Goal: Register for event/course

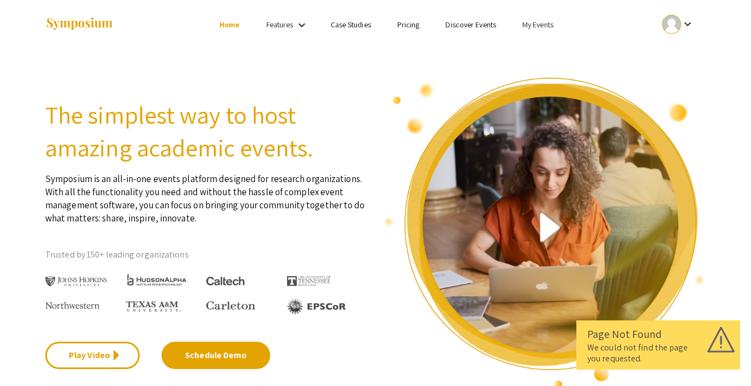
click at [533, 20] on link "My Events" at bounding box center [538, 25] width 31 height 10
click at [530, 44] on button "Events I've organized" at bounding box center [555, 48] width 93 height 26
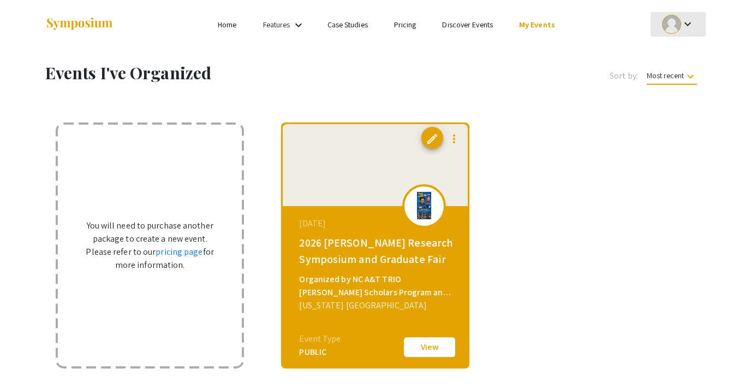
click at [677, 27] on div at bounding box center [671, 24] width 19 height 19
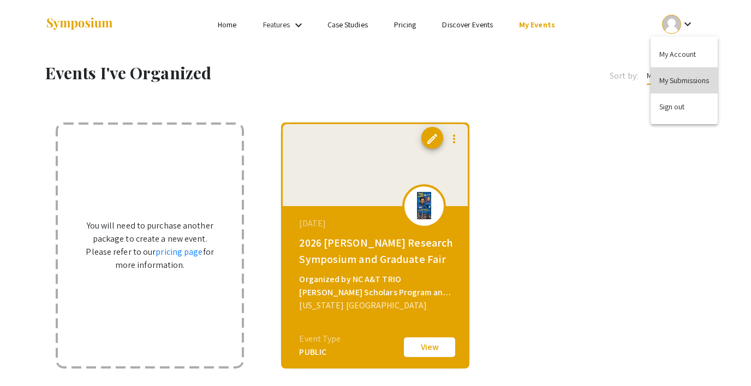
click at [674, 81] on button "My Submissions" at bounding box center [684, 80] width 67 height 26
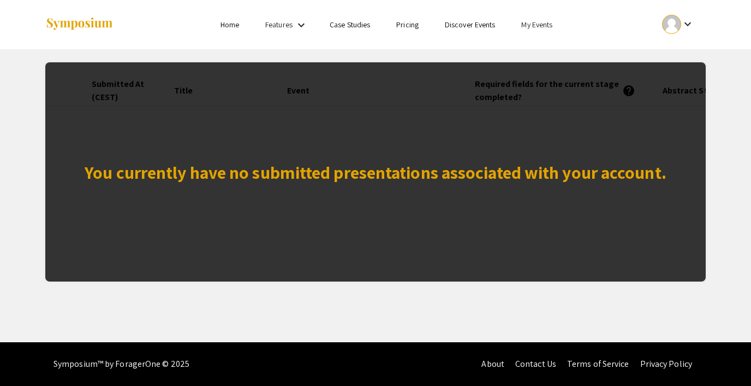
click at [480, 26] on link "Discover Events" at bounding box center [470, 25] width 51 height 10
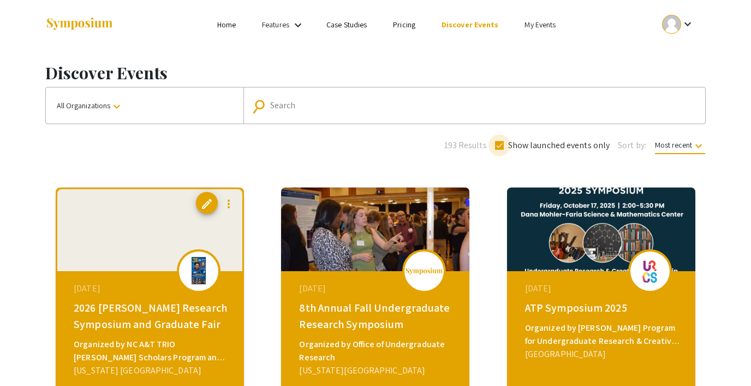
click at [501, 142] on span at bounding box center [499, 145] width 9 height 9
click at [500, 150] on input "Show launched events only" at bounding box center [499, 150] width 1 height 1
checkbox input "false"
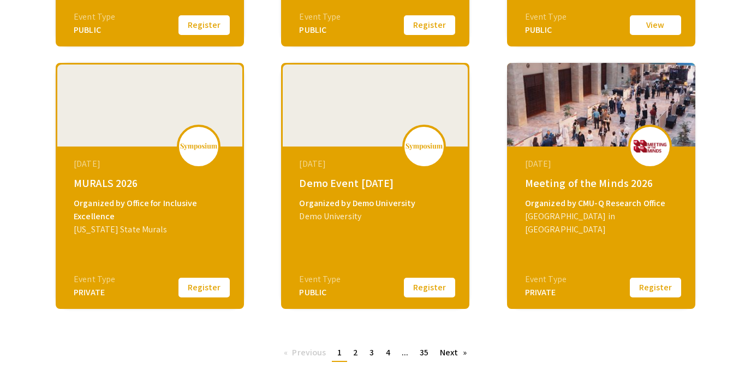
scroll to position [400, 0]
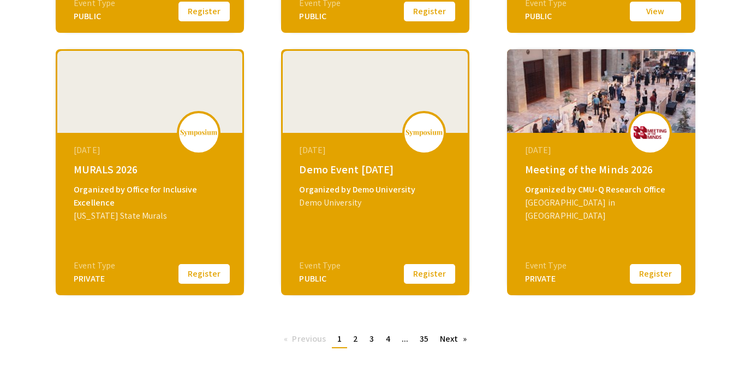
click at [429, 271] on button "Register" at bounding box center [430, 273] width 55 height 23
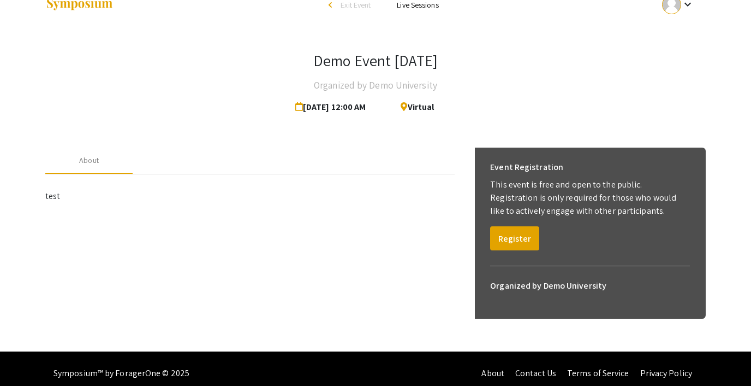
scroll to position [29, 0]
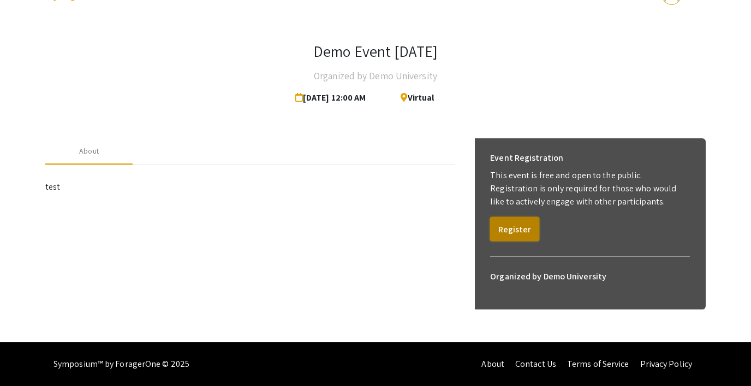
click at [520, 225] on button "Register" at bounding box center [514, 229] width 49 height 24
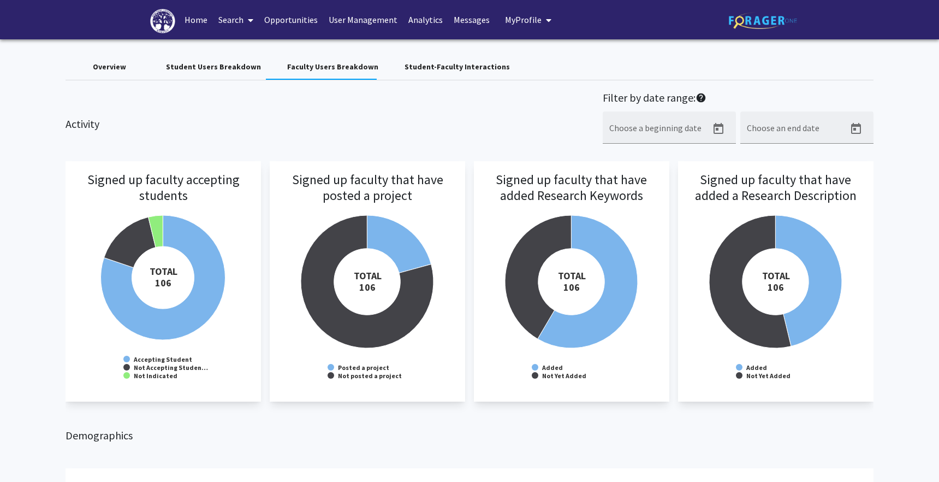
click at [426, 73] on div "Student-Faculty Interactions" at bounding box center [458, 67] width 132 height 26
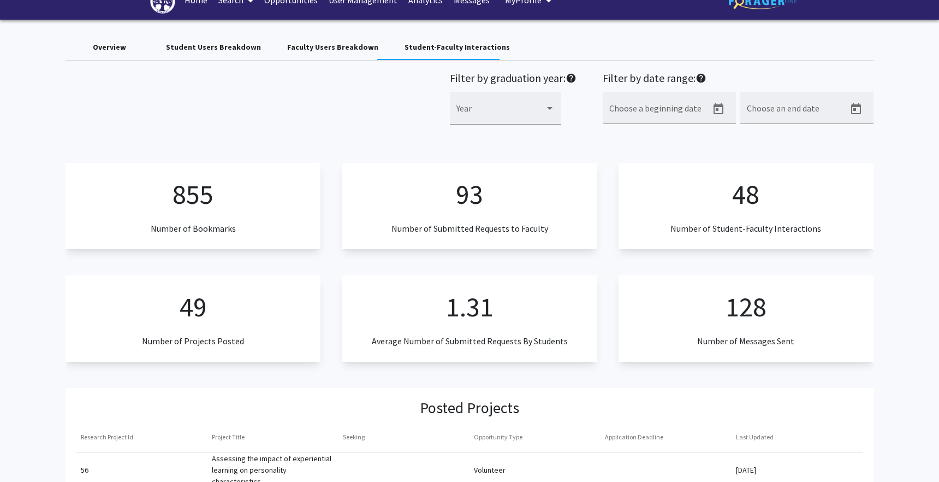
scroll to position [9, 0]
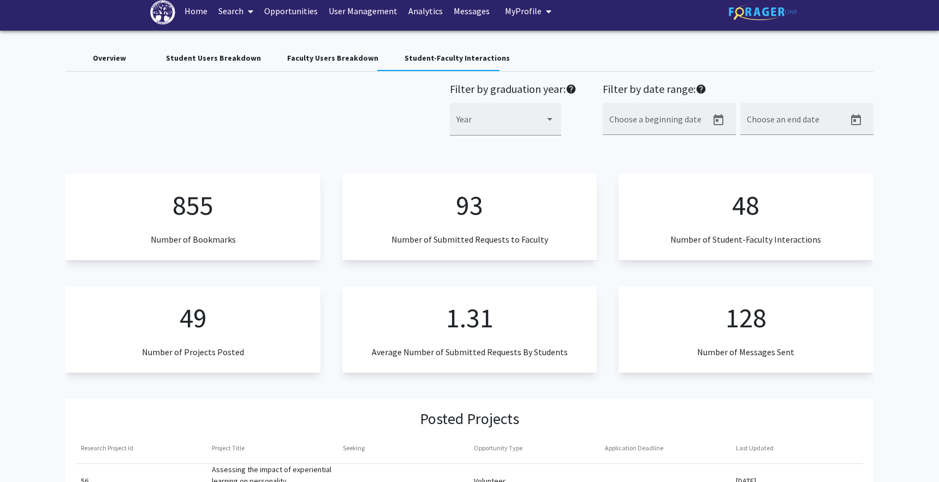
click at [329, 50] on div "Faculty Users Breakdown" at bounding box center [332, 58] width 117 height 26
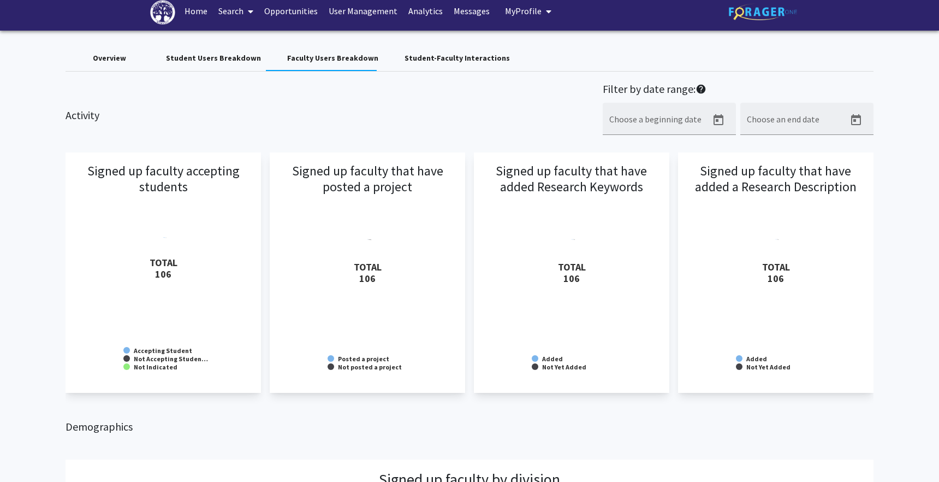
scroll to position [0, 0]
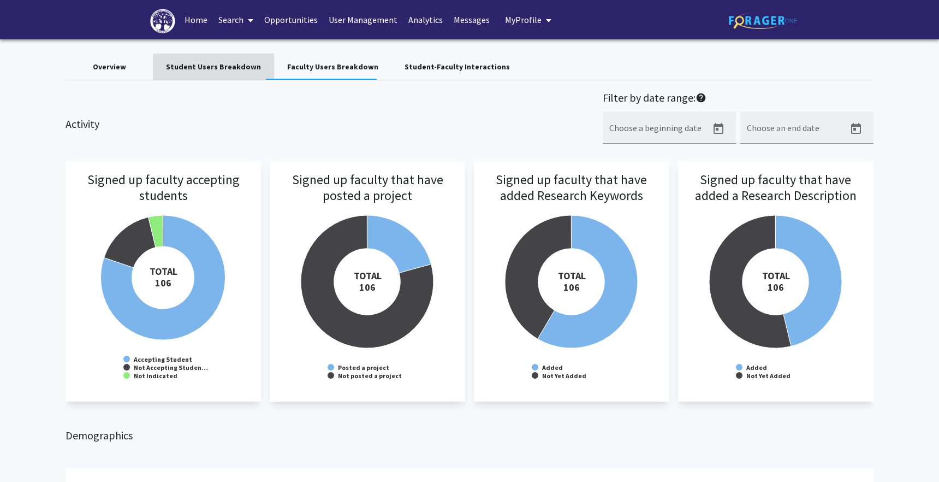
click at [215, 69] on div "Student Users Breakdown" at bounding box center [213, 66] width 95 height 11
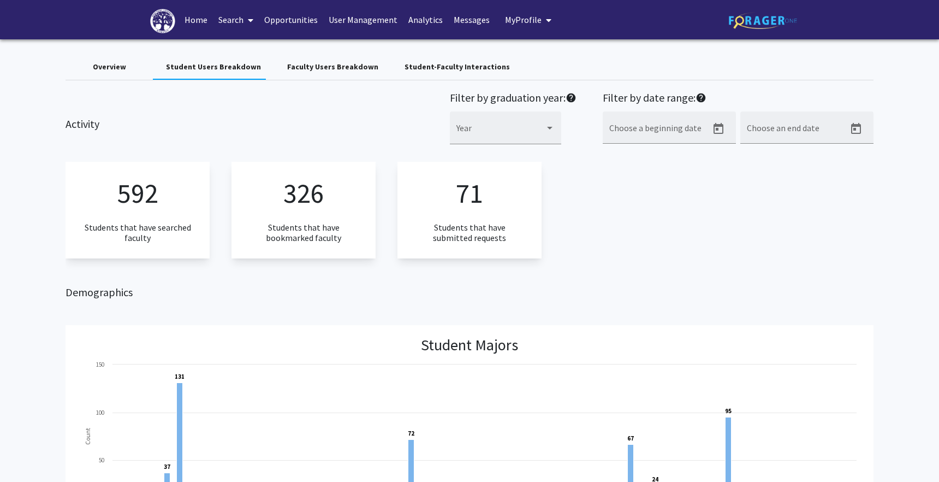
click at [108, 69] on div "Overview" at bounding box center [109, 66] width 33 height 11
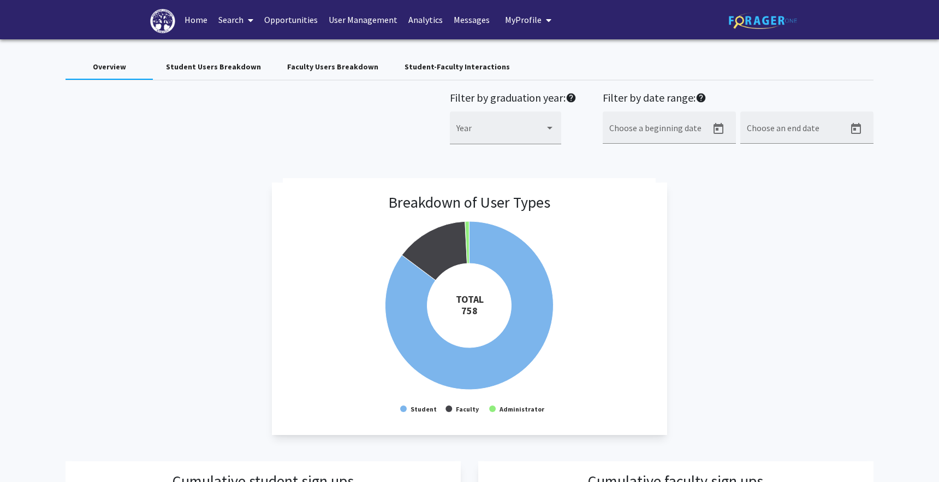
click at [436, 59] on div "Student-Faculty Interactions" at bounding box center [458, 67] width 132 height 26
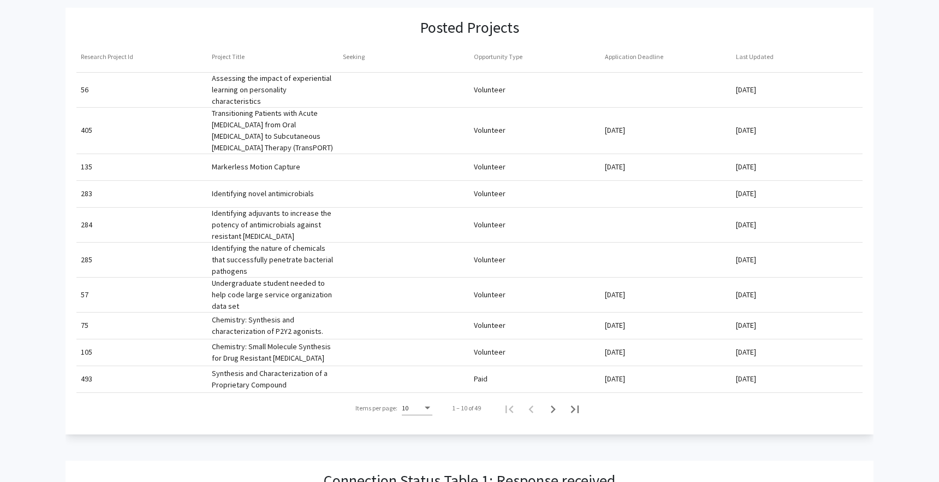
scroll to position [409, 0]
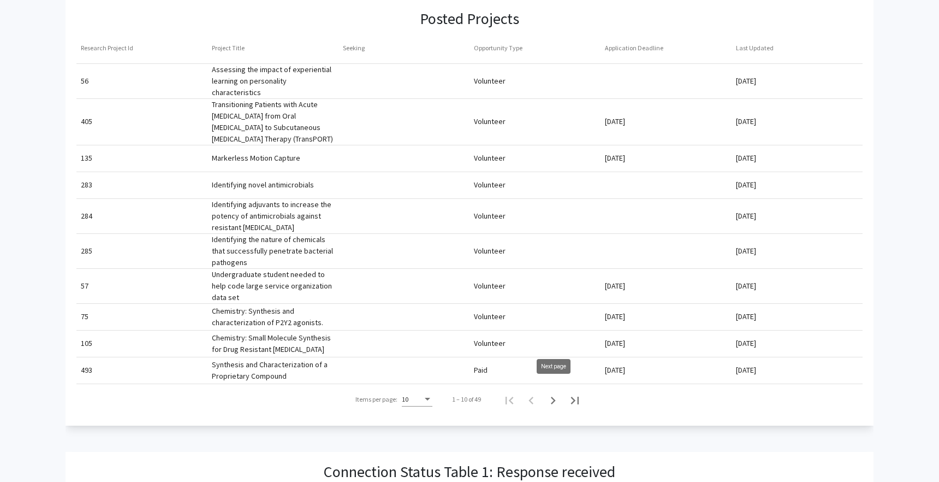
click at [555, 393] on icon "Next page" at bounding box center [553, 400] width 15 height 15
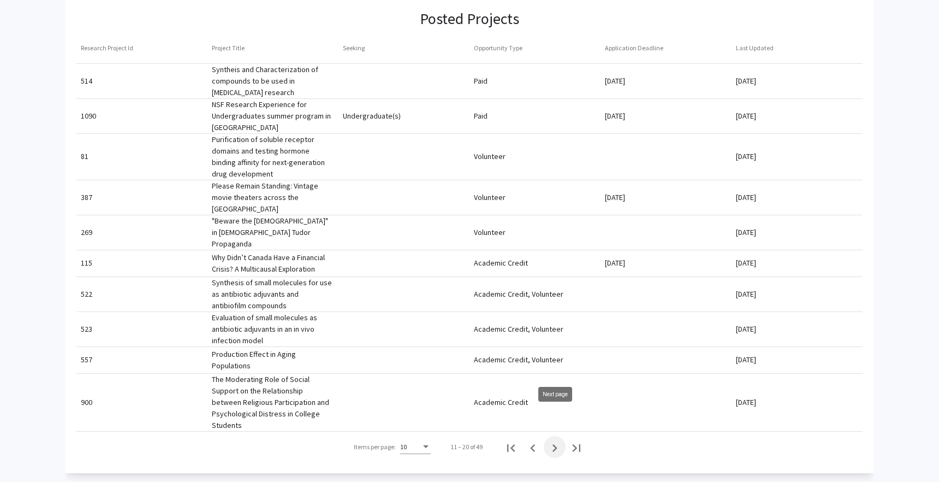
click at [554, 440] on icon "Next page" at bounding box center [554, 447] width 15 height 15
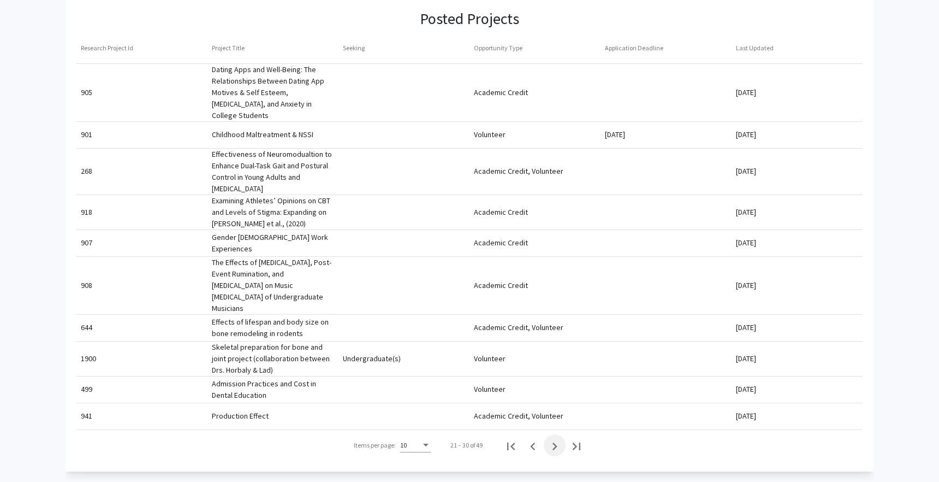
click at [554, 439] on icon "Next page" at bounding box center [554, 446] width 15 height 15
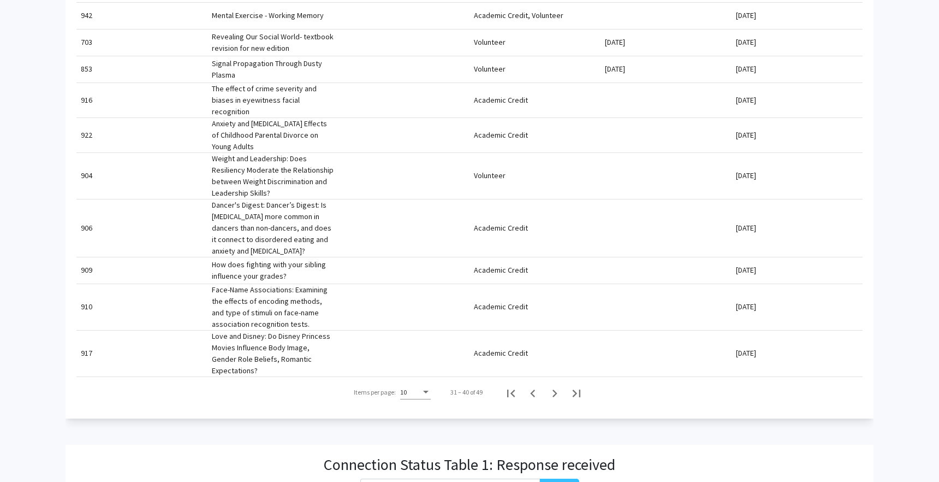
scroll to position [0, 0]
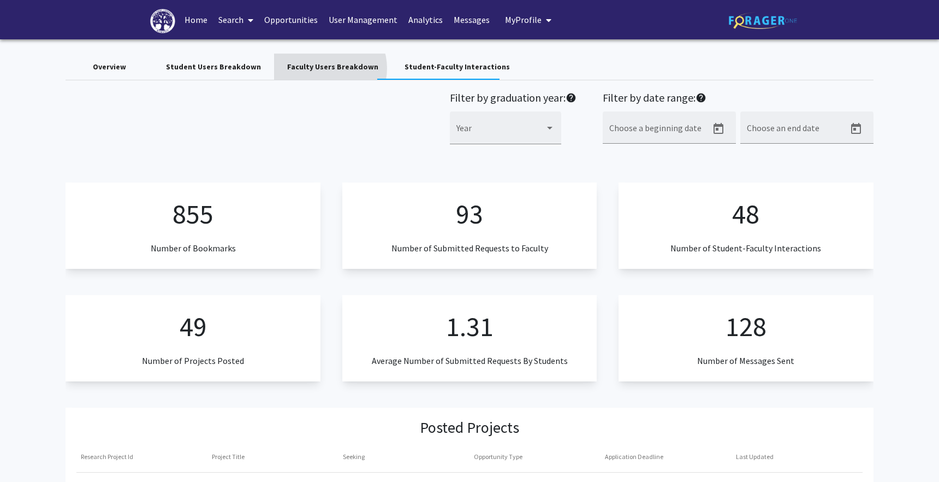
click at [317, 68] on div "Faculty Users Breakdown" at bounding box center [332, 66] width 91 height 11
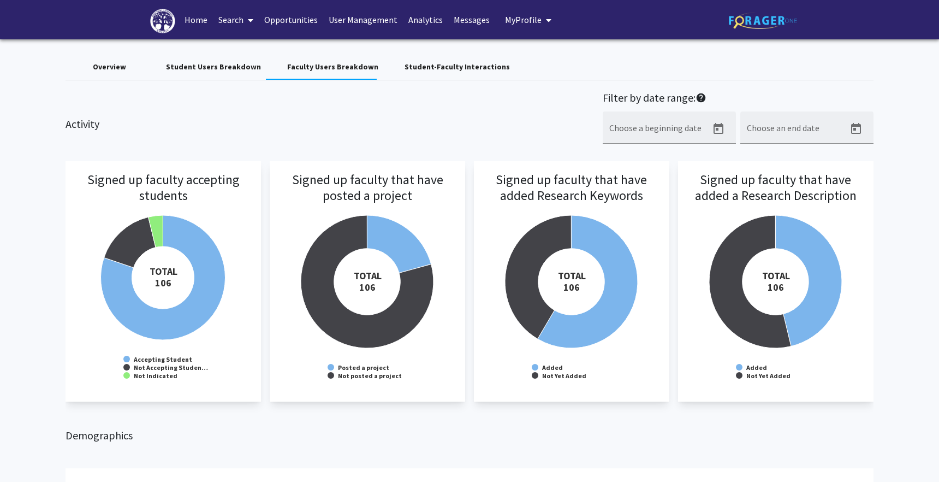
click at [227, 73] on div "Student Users Breakdown" at bounding box center [213, 67] width 121 height 26
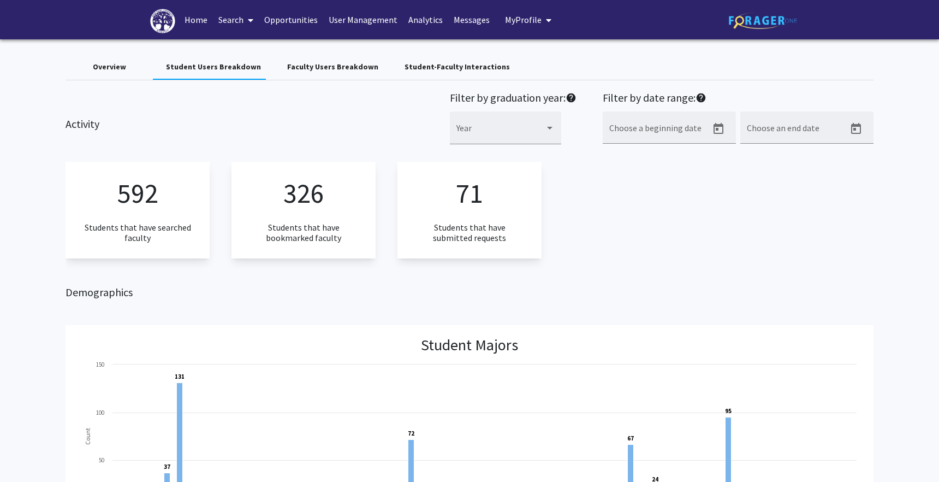
click at [115, 68] on div "Overview" at bounding box center [109, 66] width 33 height 11
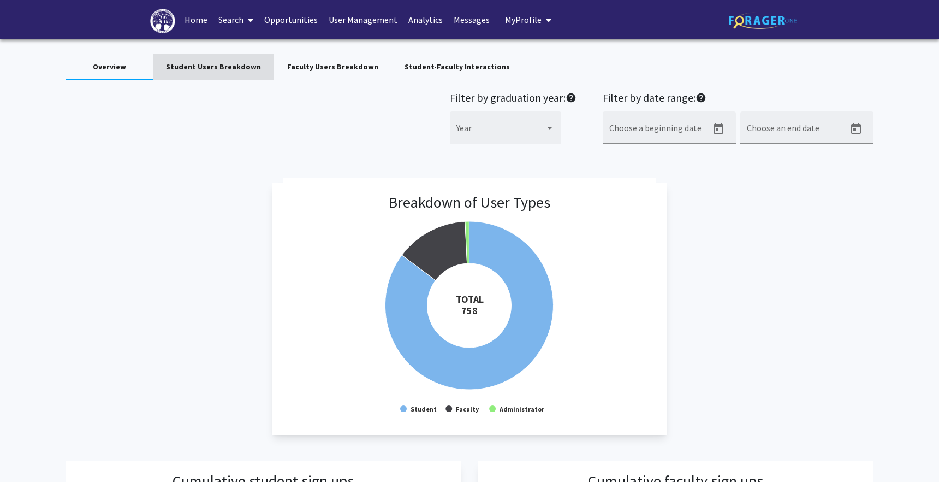
click at [226, 72] on div "Student Users Breakdown" at bounding box center [213, 66] width 95 height 11
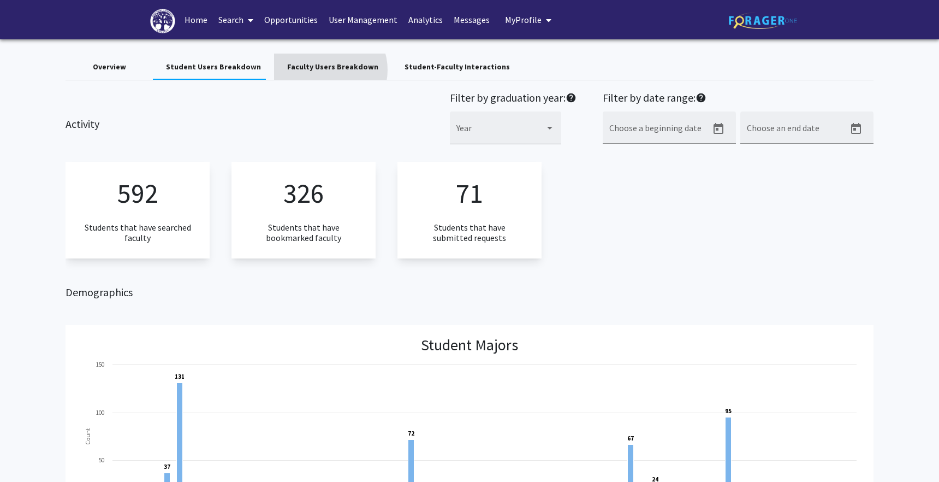
click at [316, 70] on div "Faculty Users Breakdown" at bounding box center [332, 66] width 91 height 11
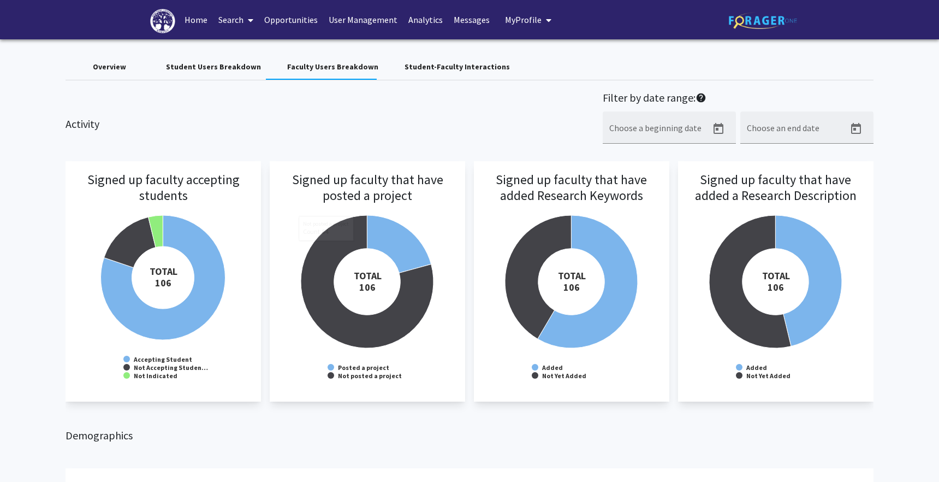
click at [417, 72] on div "Student-Faculty Interactions" at bounding box center [457, 66] width 105 height 11
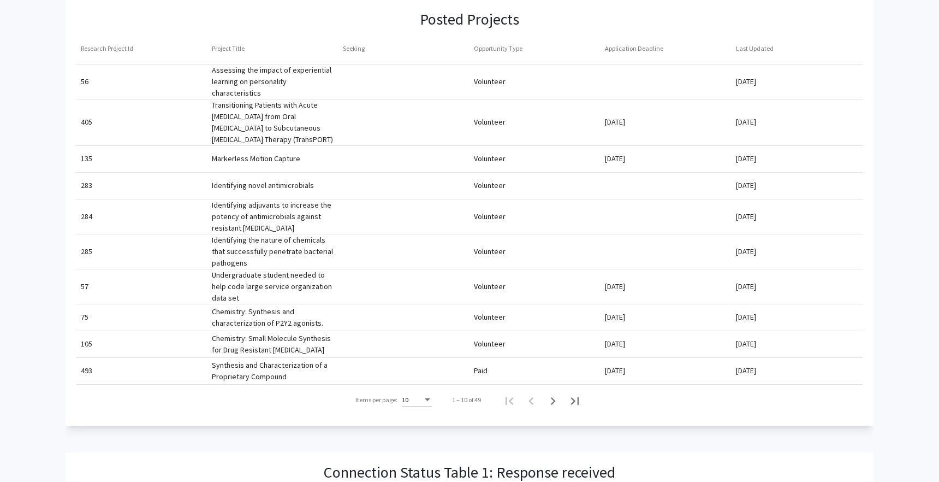
scroll to position [402, 0]
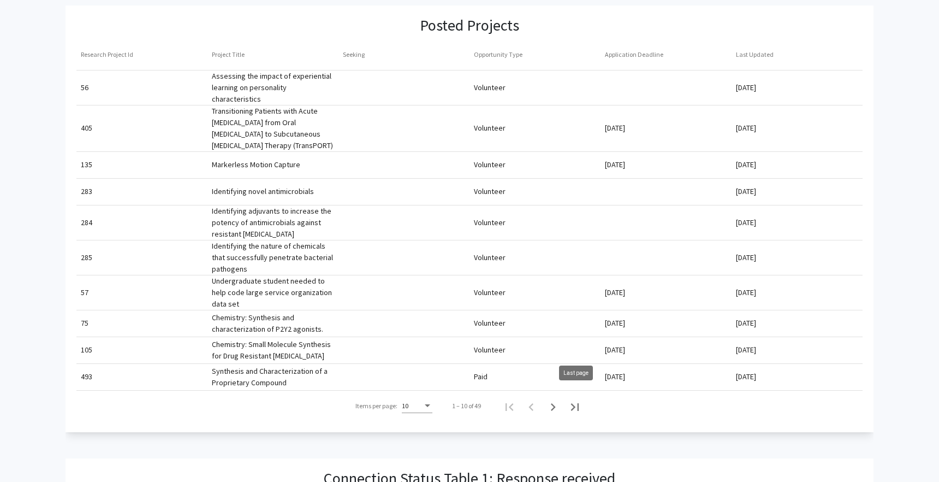
click at [572, 403] on icon "Last page" at bounding box center [575, 407] width 8 height 8
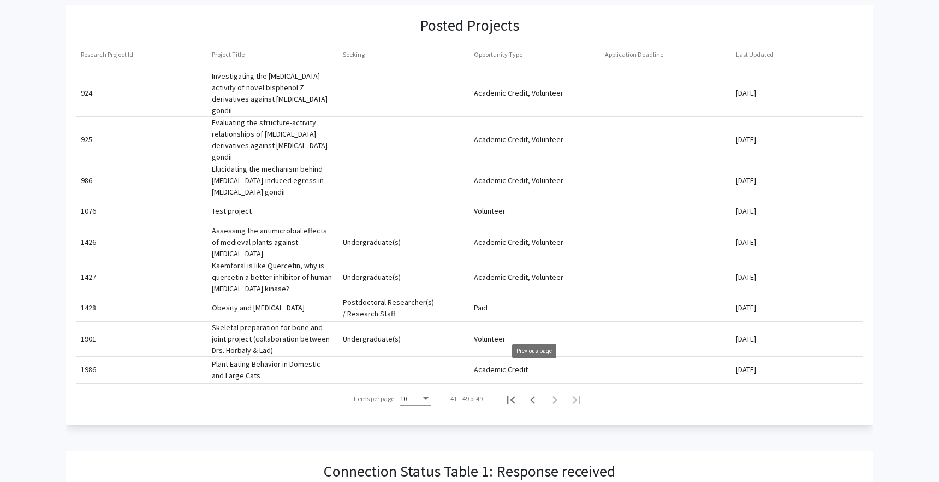
click at [532, 396] on icon "Previous page" at bounding box center [532, 400] width 5 height 8
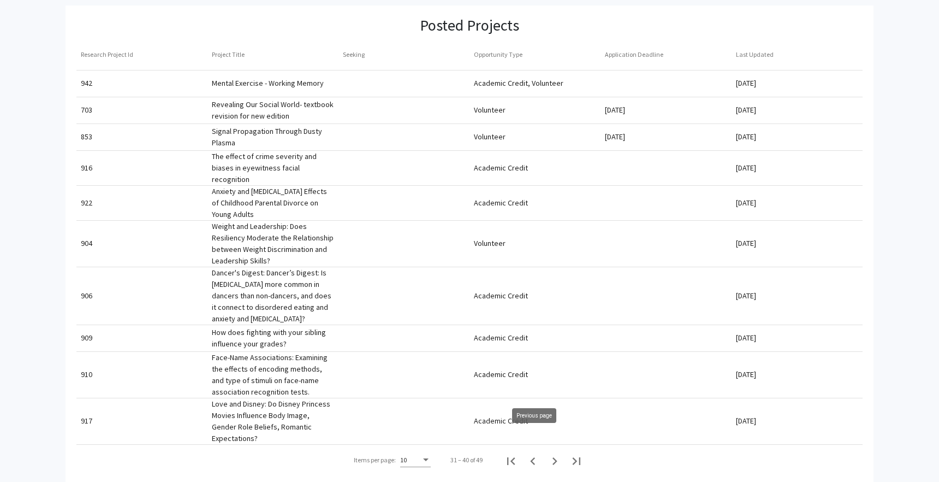
click at [536, 453] on icon "Previous page" at bounding box center [532, 460] width 15 height 15
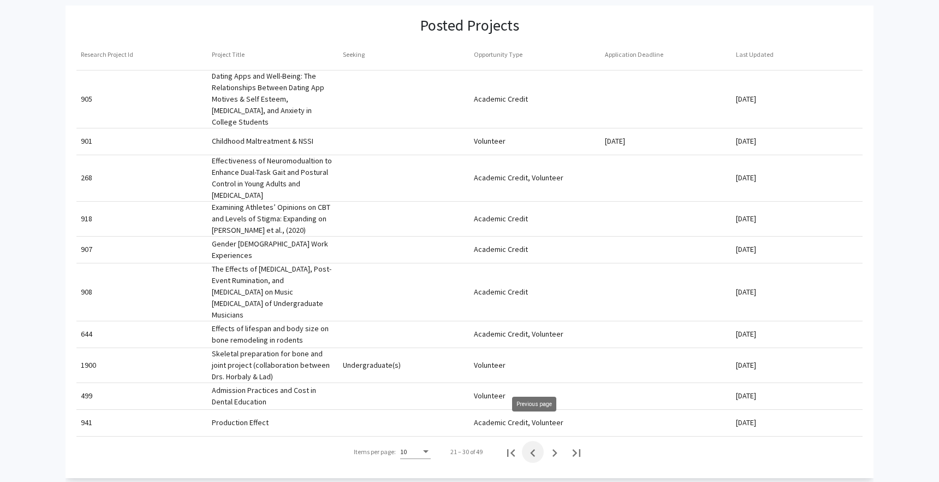
click at [534, 445] on icon "Previous page" at bounding box center [532, 452] width 15 height 15
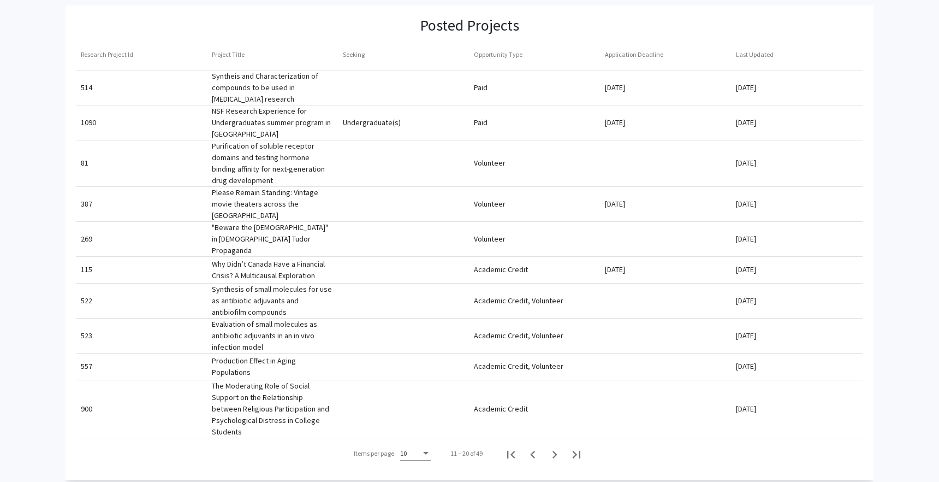
click at [534, 447] on icon "Previous page" at bounding box center [532, 454] width 15 height 15
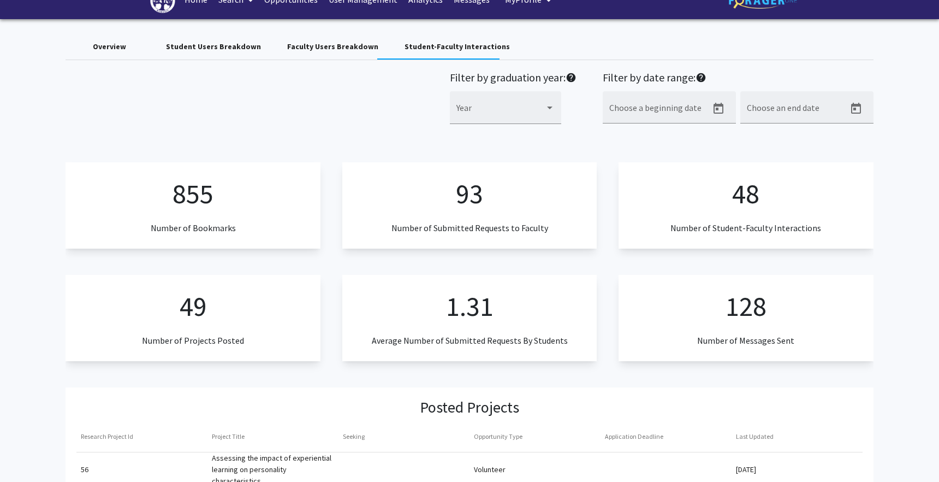
scroll to position [0, 0]
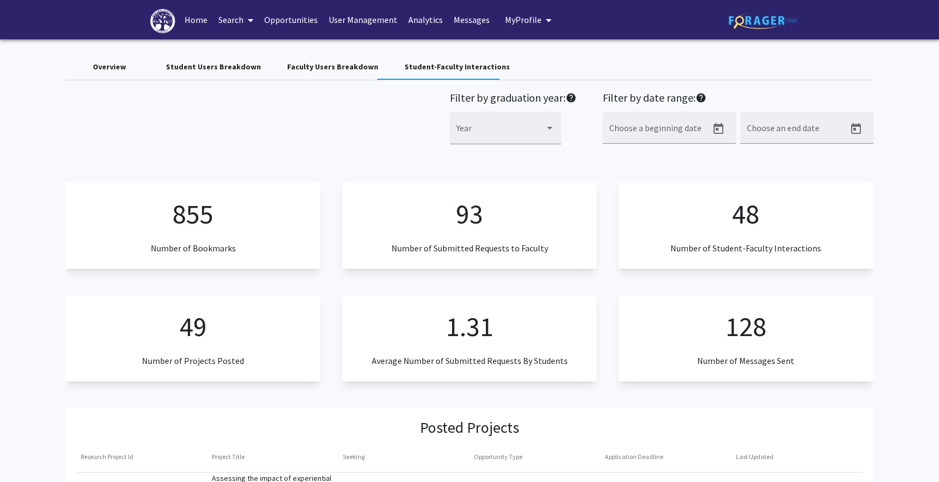
click at [229, 62] on div "Student Users Breakdown" at bounding box center [213, 66] width 95 height 11
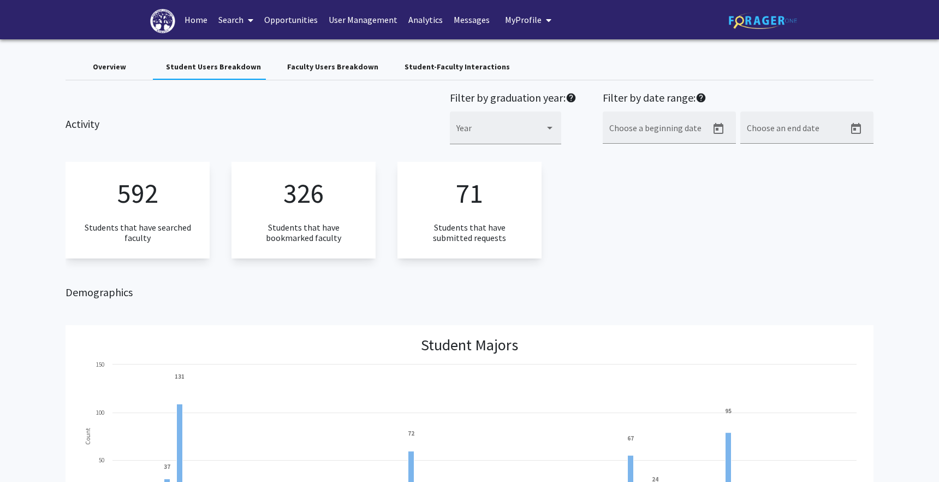
click at [103, 62] on div "Overview" at bounding box center [109, 66] width 33 height 11
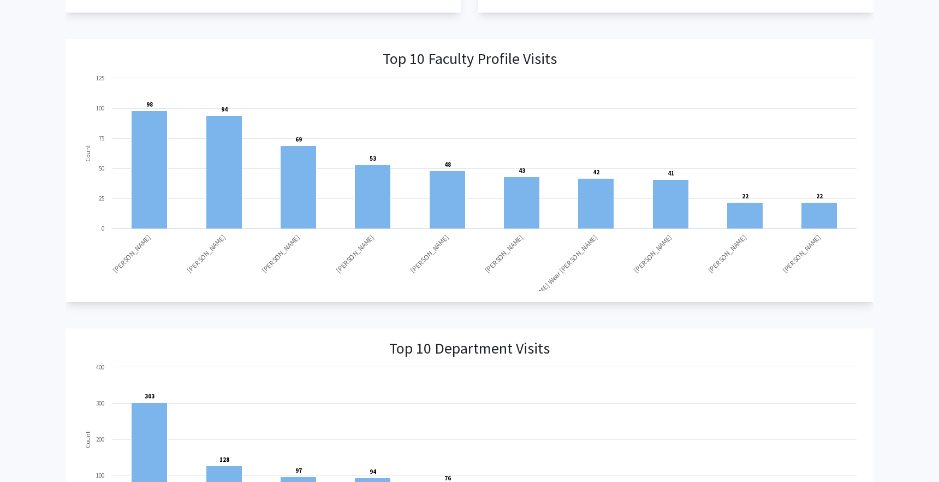
scroll to position [603, 0]
